Goal: Share content

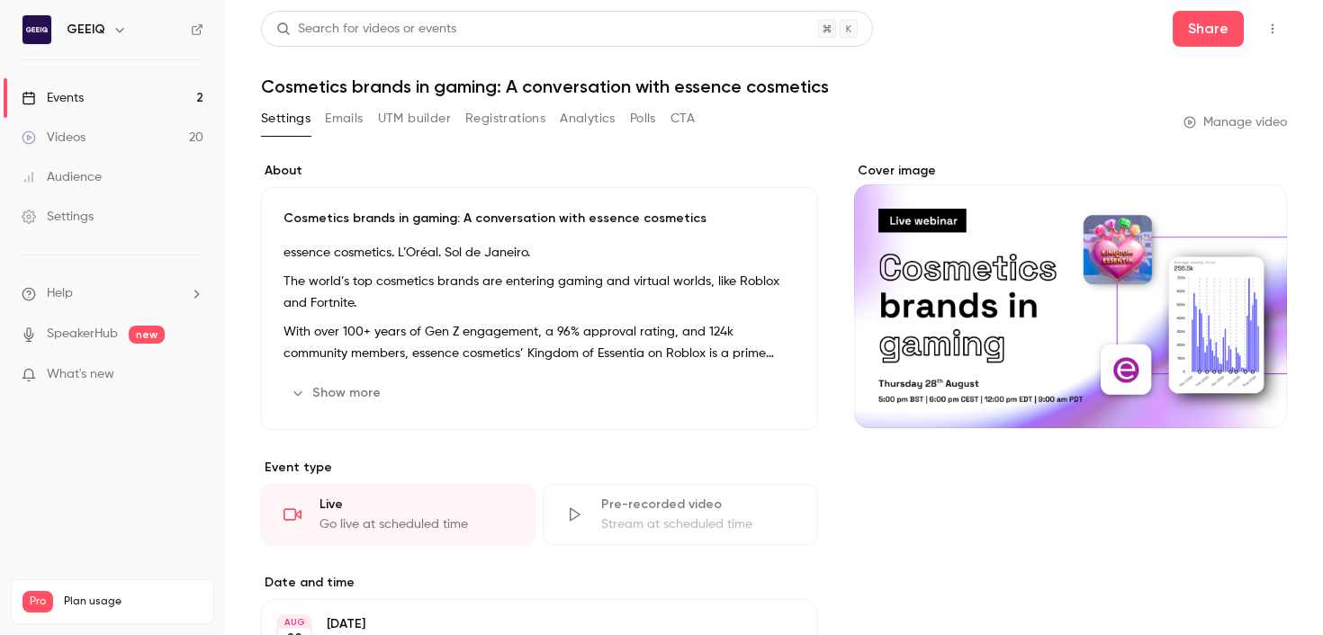
click at [88, 85] on link "Events 2" at bounding box center [112, 98] width 225 height 40
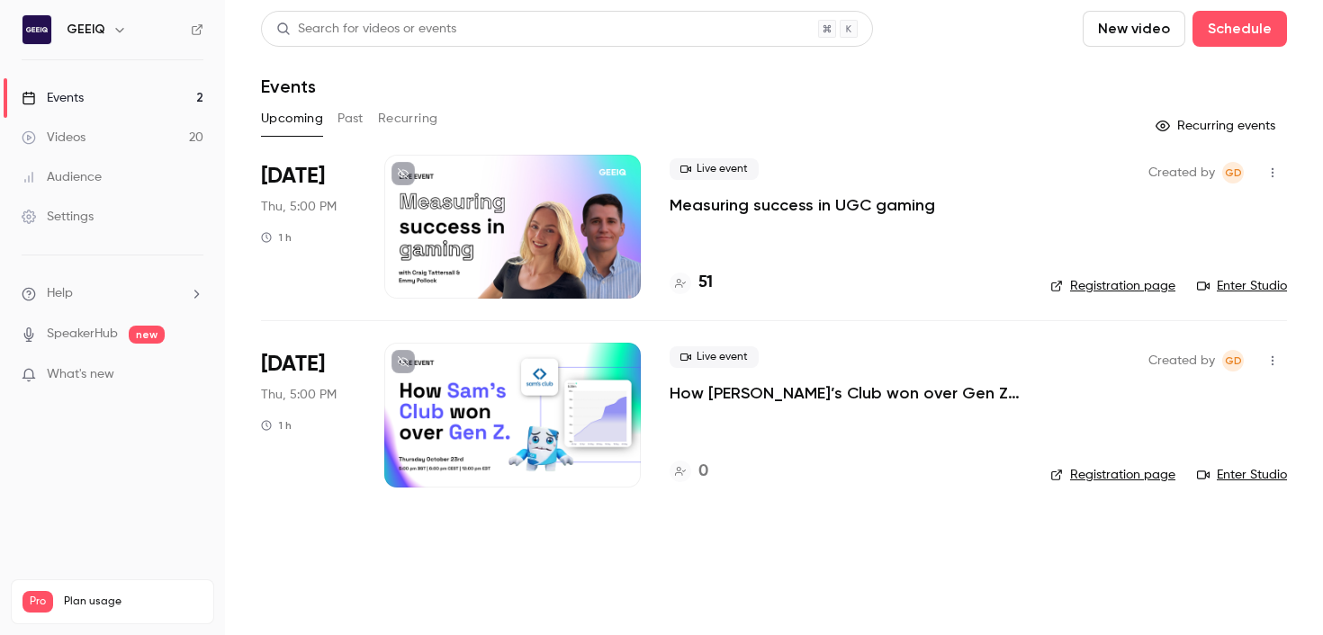
click at [742, 201] on p "Measuring success in UGC gaming" at bounding box center [802, 205] width 265 height 22
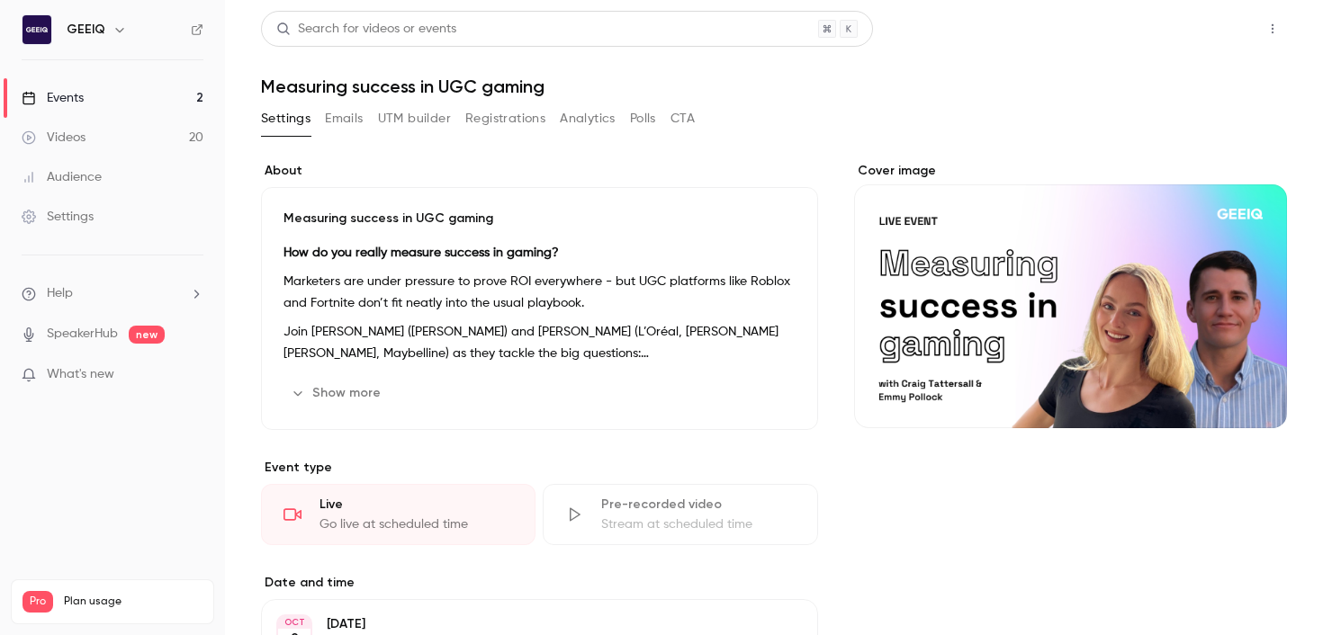
click at [1211, 31] on button "Share" at bounding box center [1208, 29] width 71 height 36
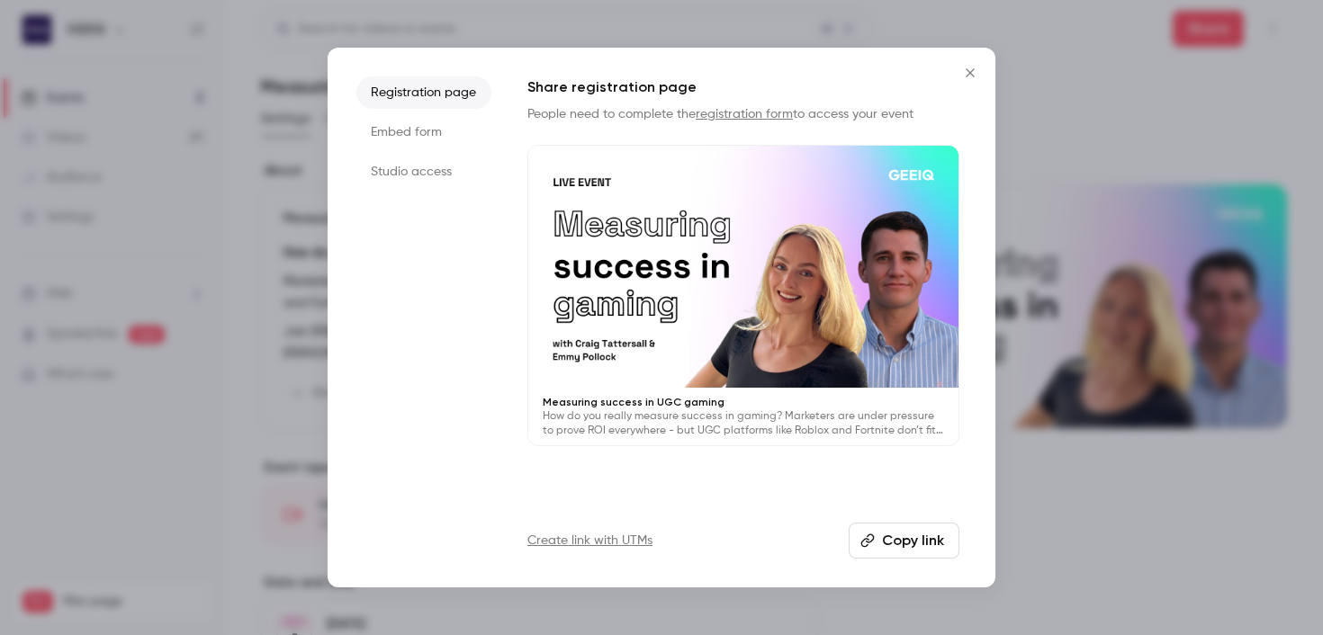
drag, startPoint x: 877, startPoint y: 547, endPoint x: 865, endPoint y: 518, distance: 31.4
click at [876, 546] on button "Copy link" at bounding box center [904, 541] width 111 height 36
